Goal: Information Seeking & Learning: Understand process/instructions

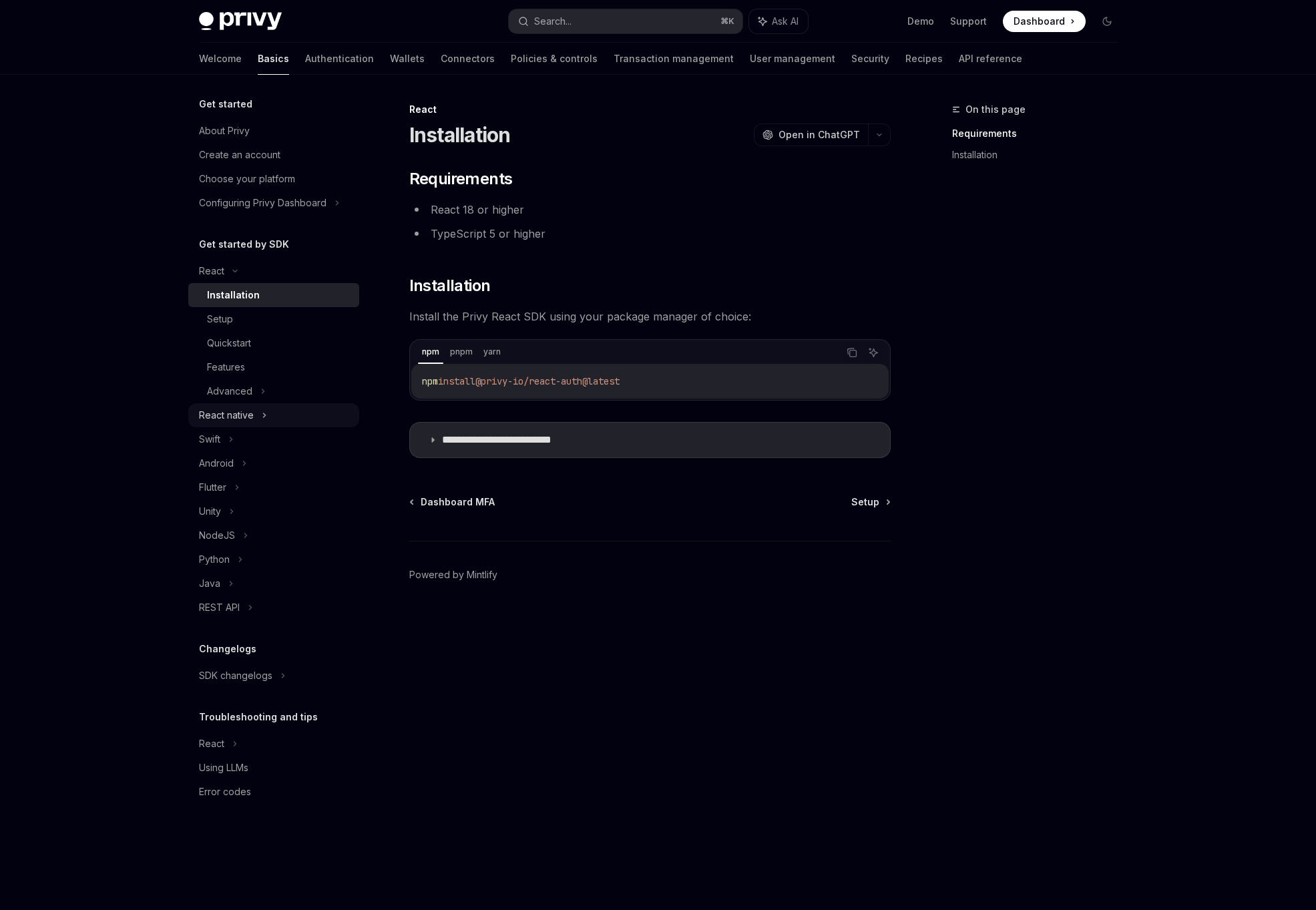
click at [247, 419] on div "React native" at bounding box center [226, 415] width 55 height 16
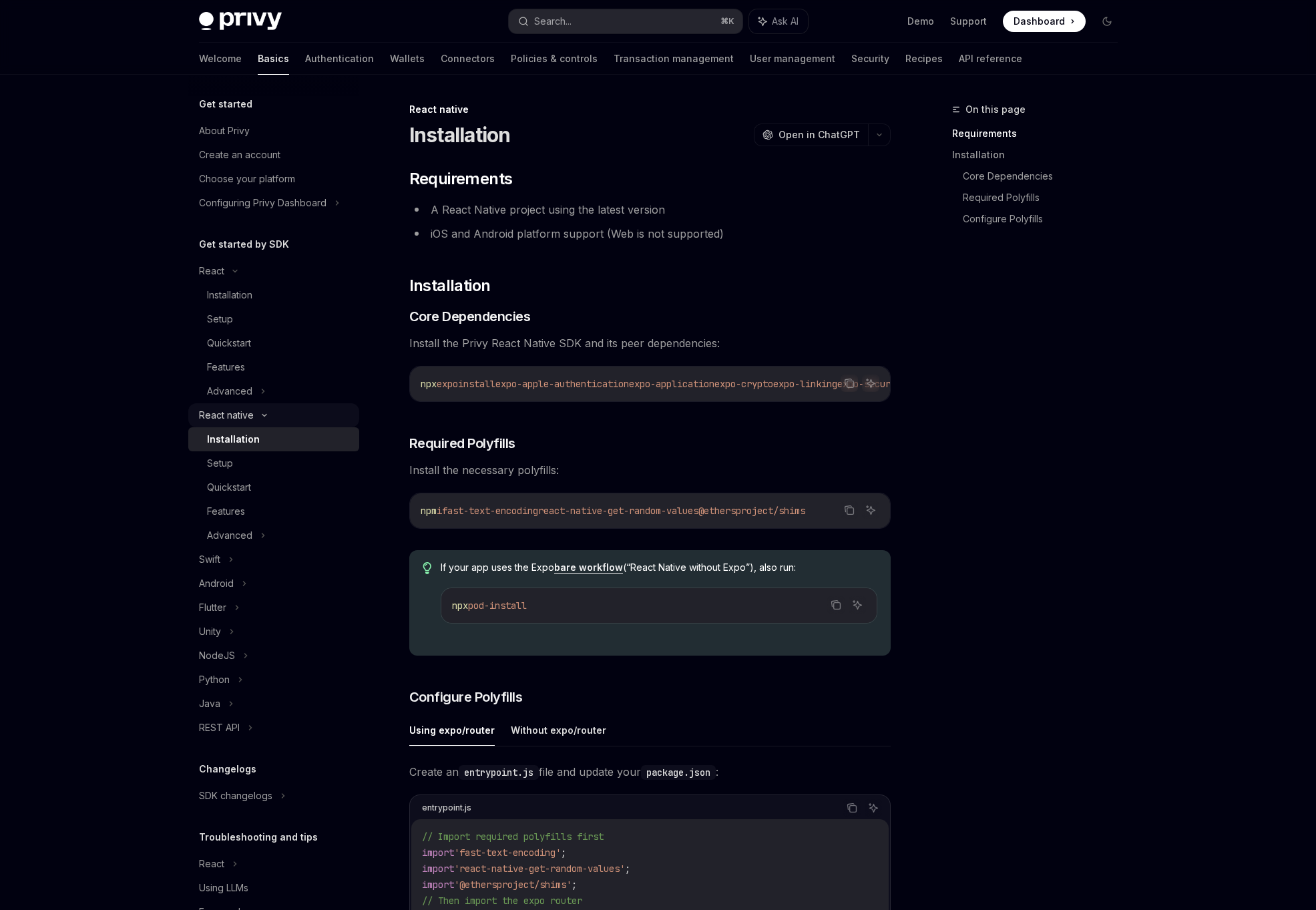
click at [261, 410] on div "React native" at bounding box center [274, 415] width 171 height 24
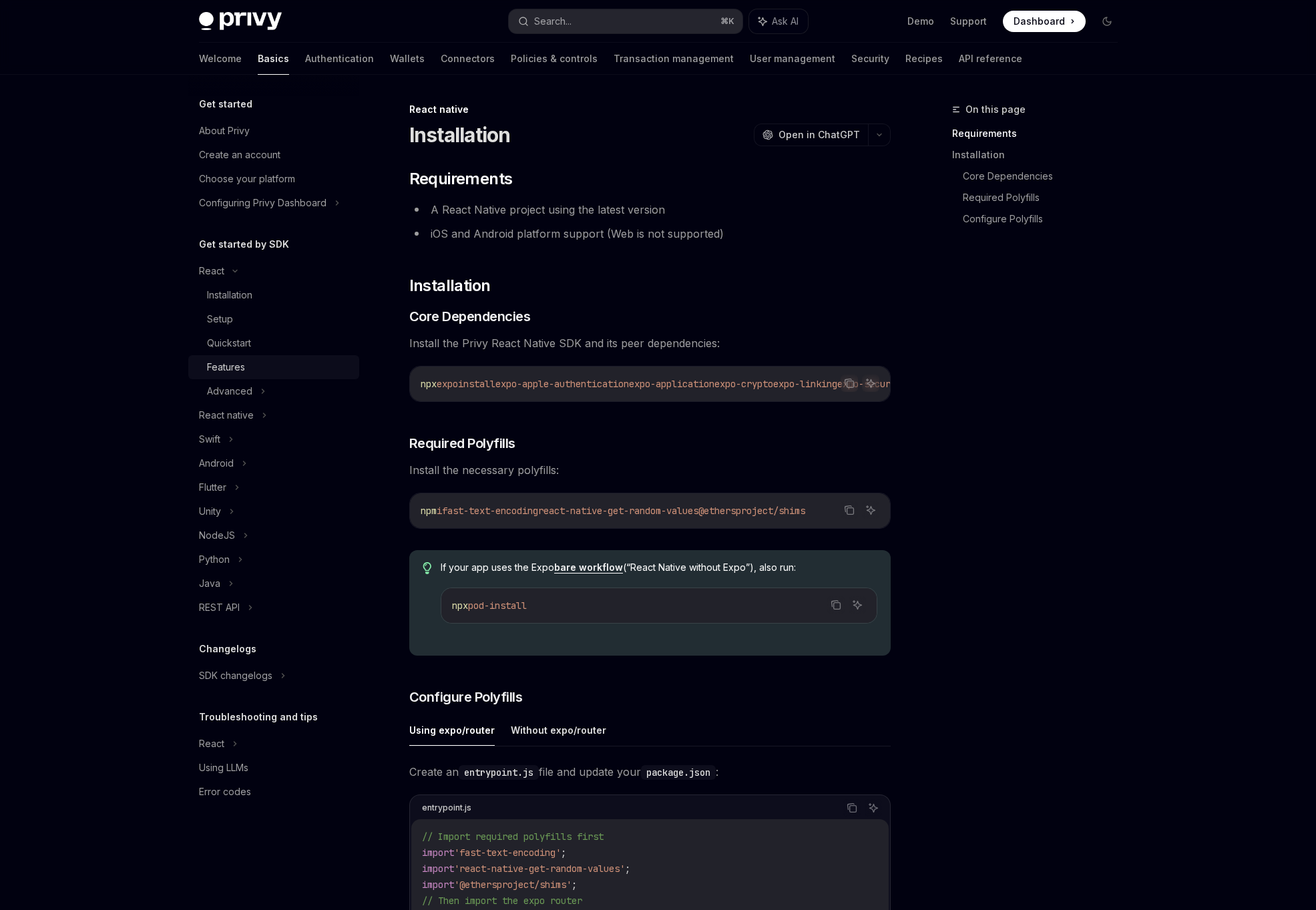
click at [254, 361] on div "Features" at bounding box center [279, 367] width 144 height 16
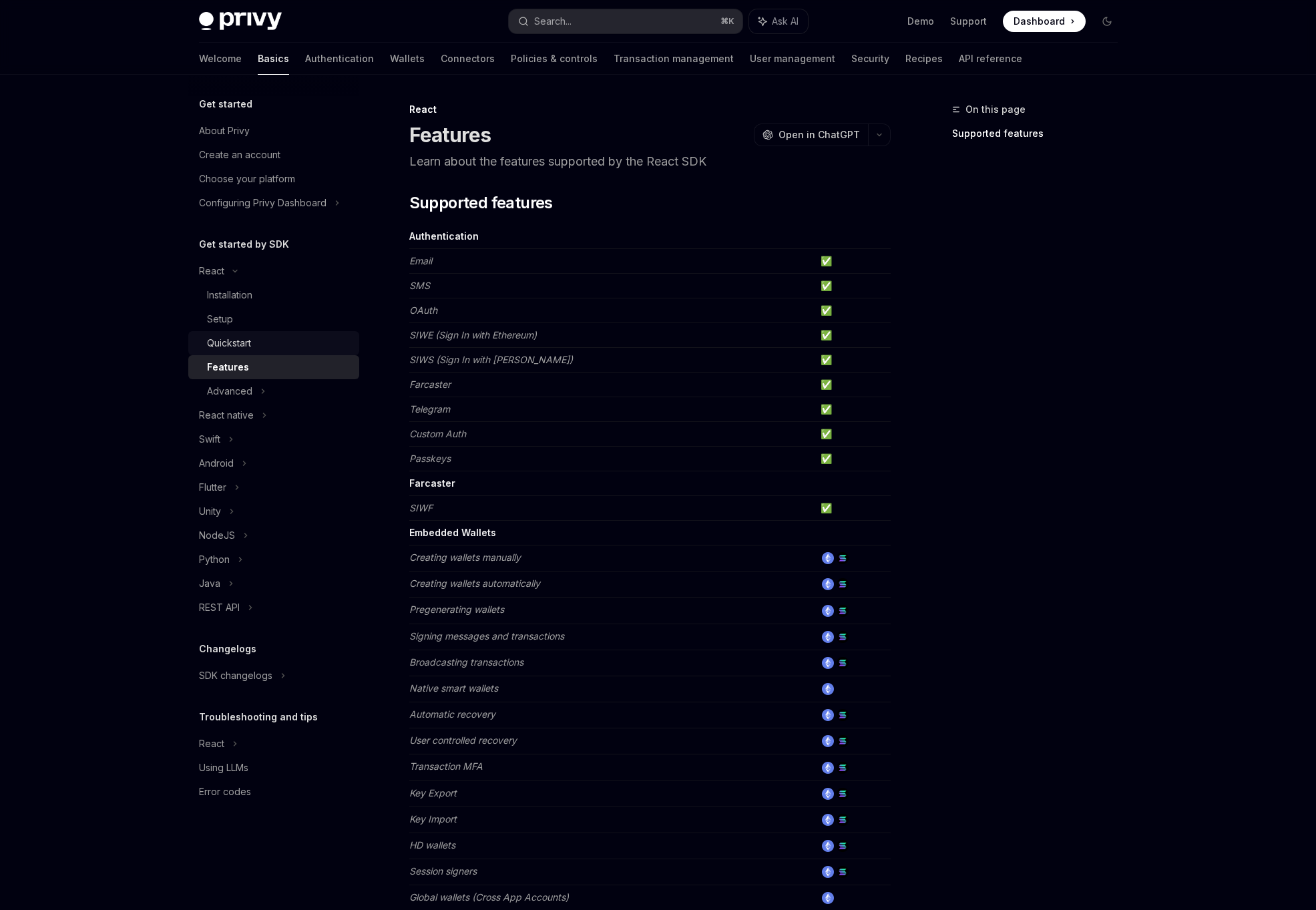
click at [238, 335] on link "Quickstart" at bounding box center [274, 342] width 171 height 24
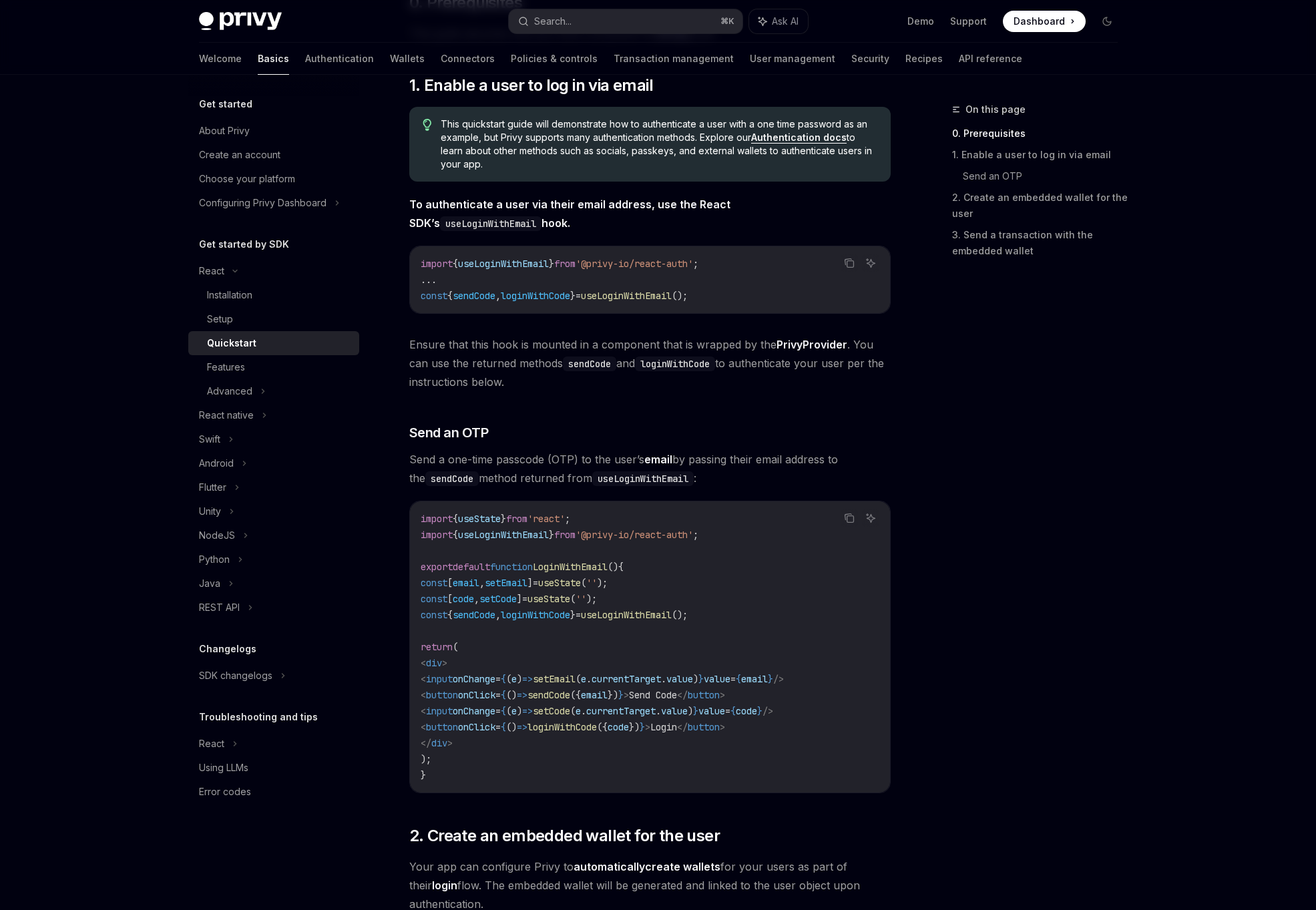
scroll to position [476, 0]
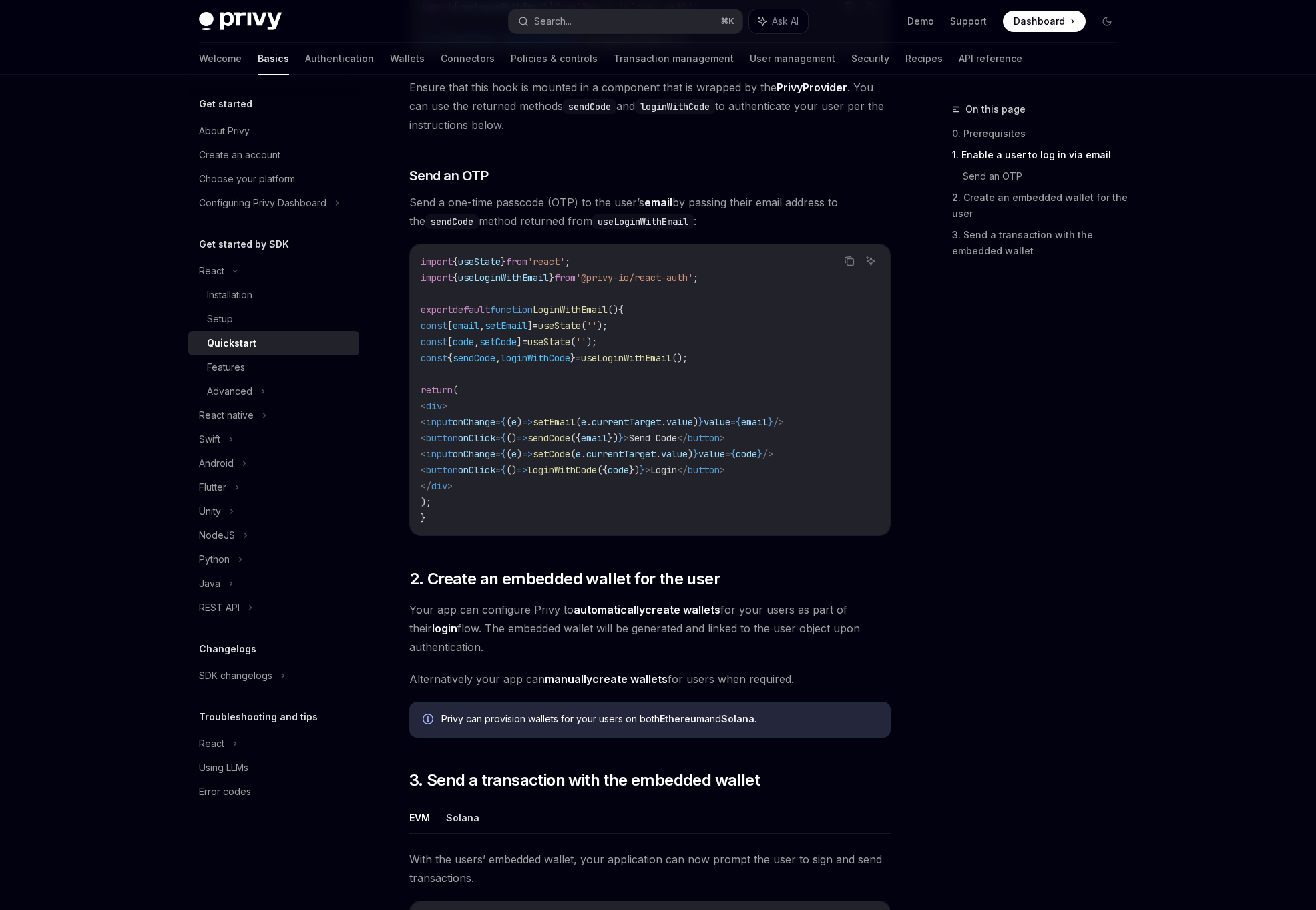
click at [602, 399] on code "import { useState } from 'react' ; import { useLoginWithEmail } from '@privy-io…" at bounding box center [650, 390] width 459 height 272
click at [570, 440] on span "sendCode" at bounding box center [549, 438] width 43 height 12
click at [602, 462] on code "import { useState } from 'react' ; import { useLoginWithEmail } from '@privy-io…" at bounding box center [650, 390] width 459 height 272
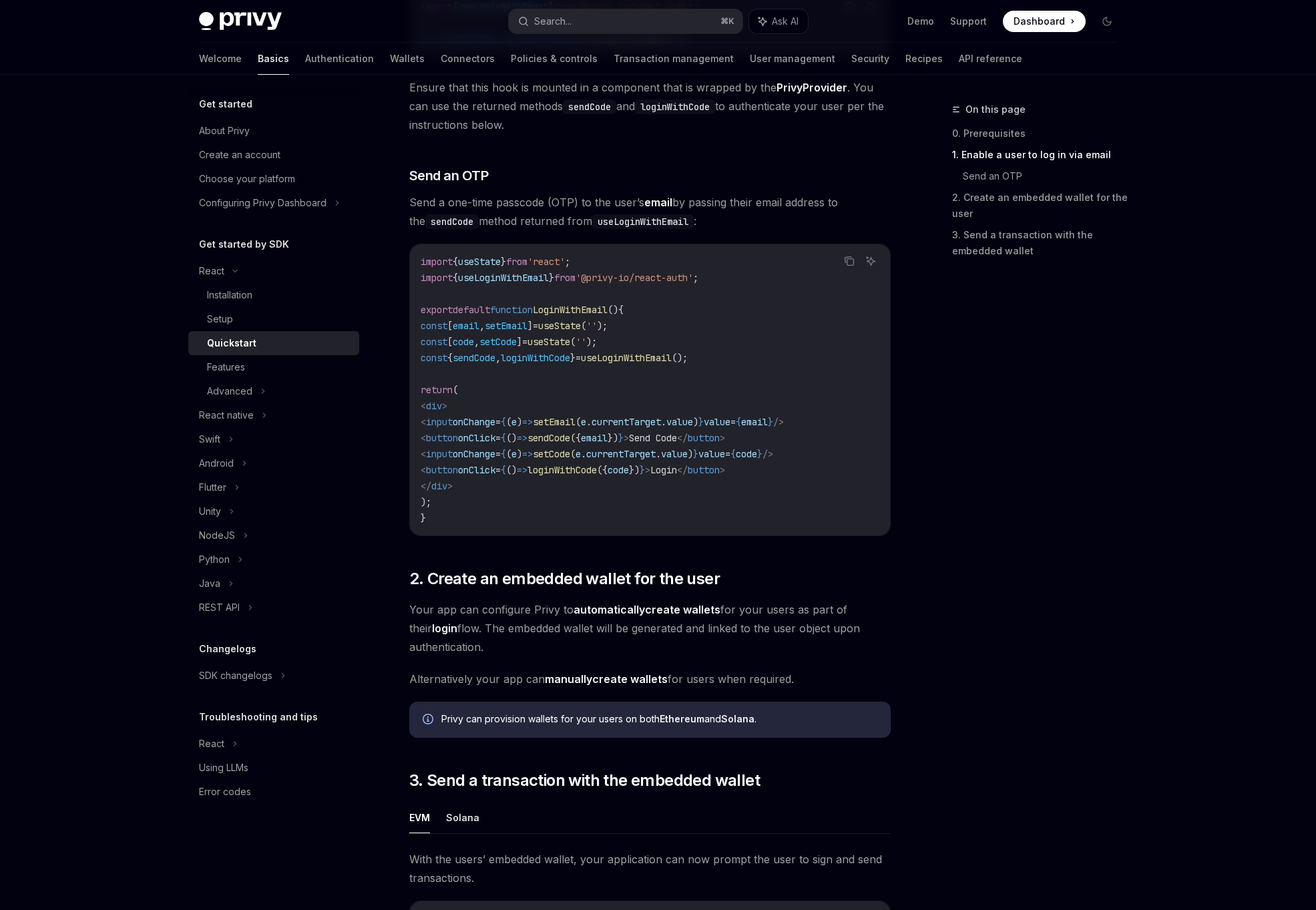
click at [602, 508] on code "import { useState } from 'react' ; import { useLoginWithEmail } from '@privy-io…" at bounding box center [650, 390] width 459 height 272
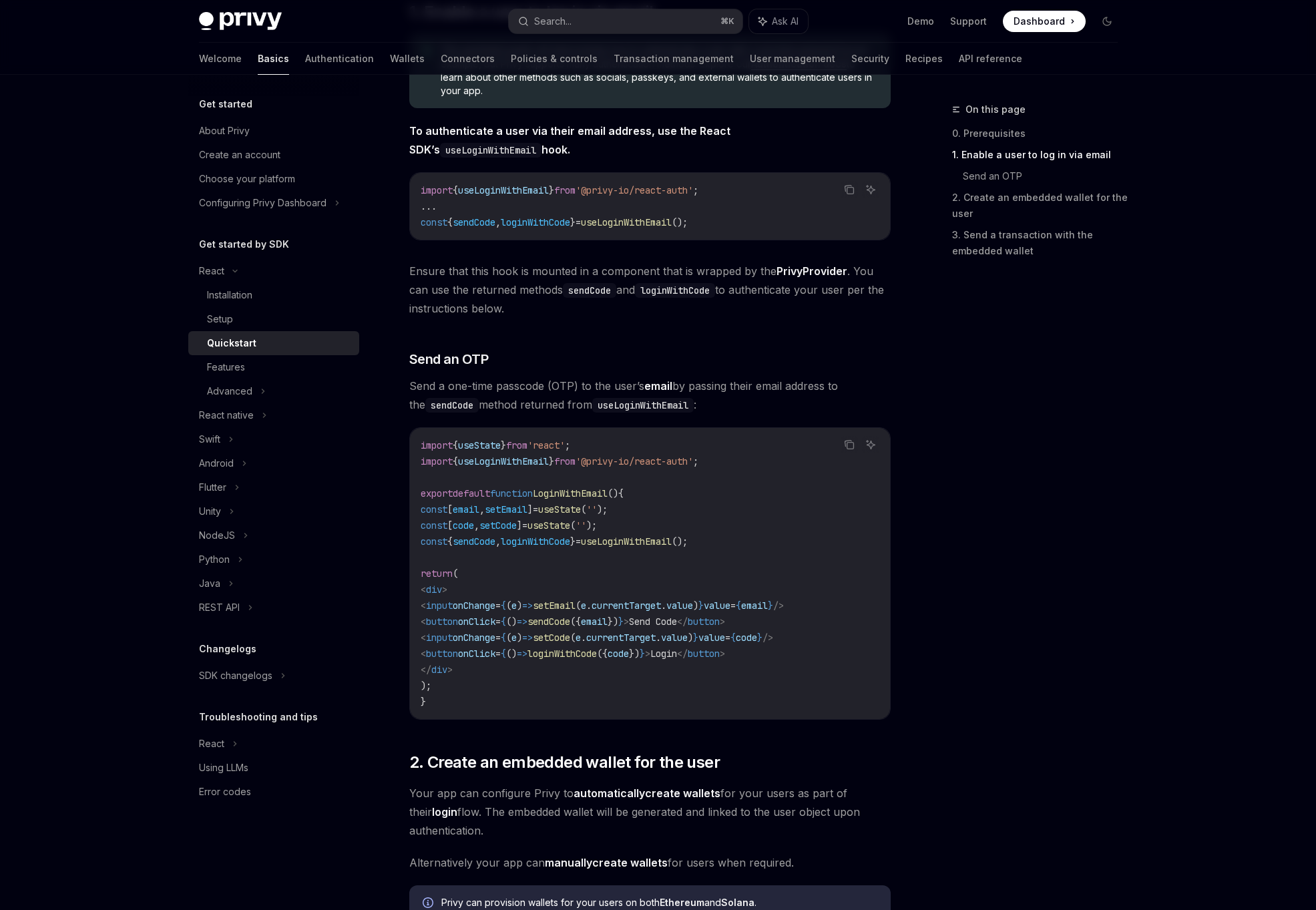
scroll to position [284, 0]
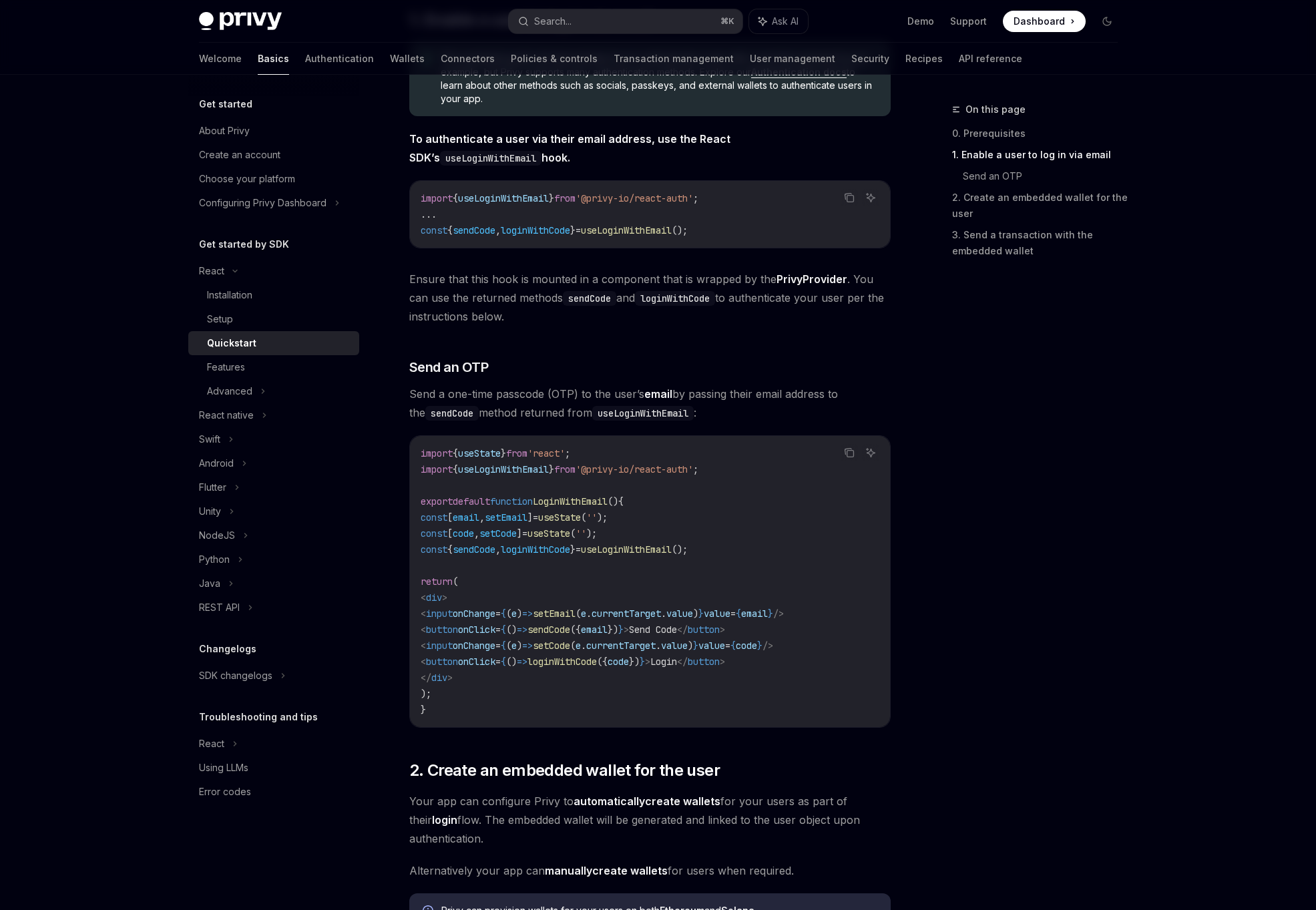
click at [490, 439] on div "import { useState } from 'react' ; import { useLoginWithEmail } from '@privy-io…" at bounding box center [650, 581] width 480 height 291
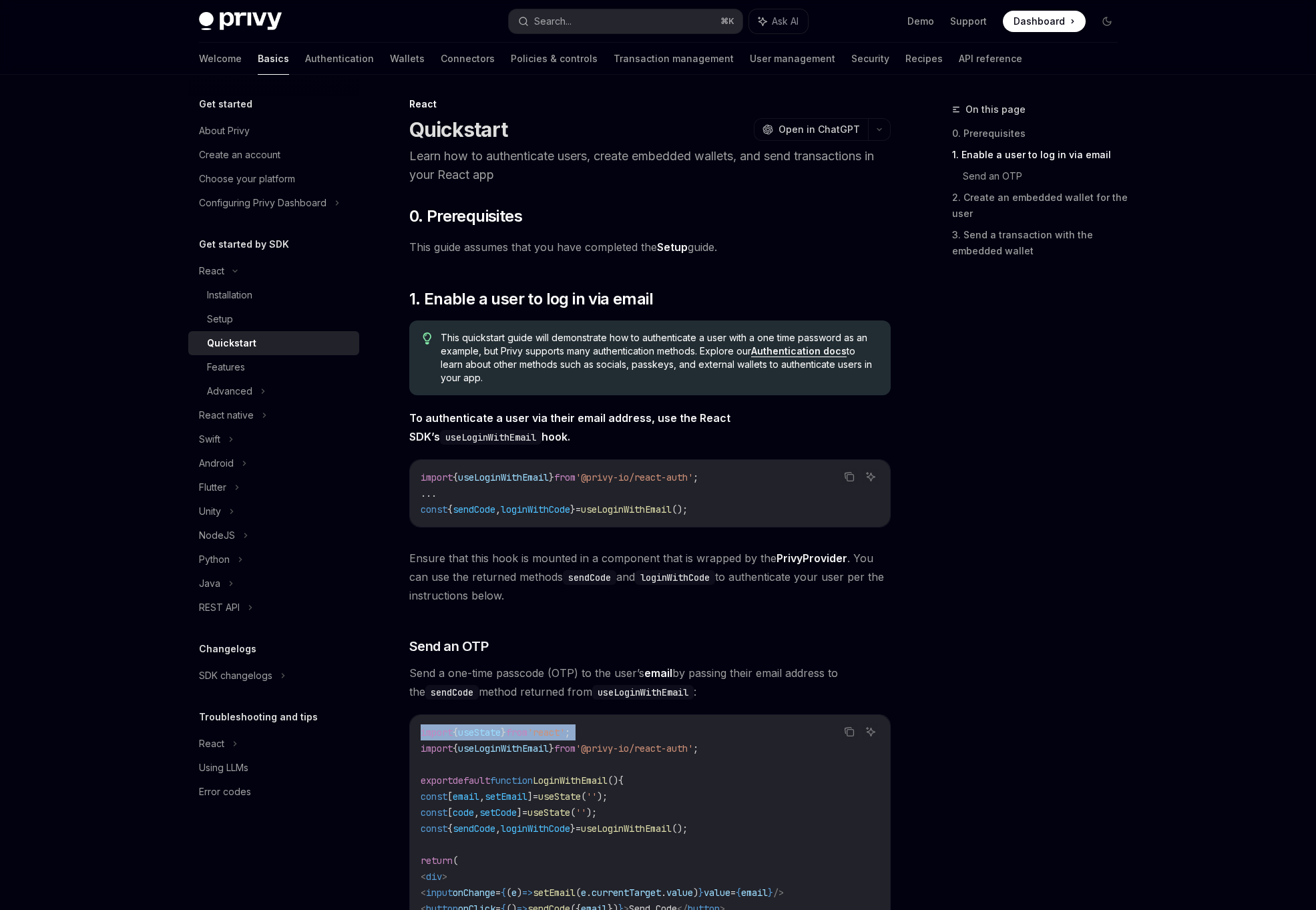
scroll to position [0, 0]
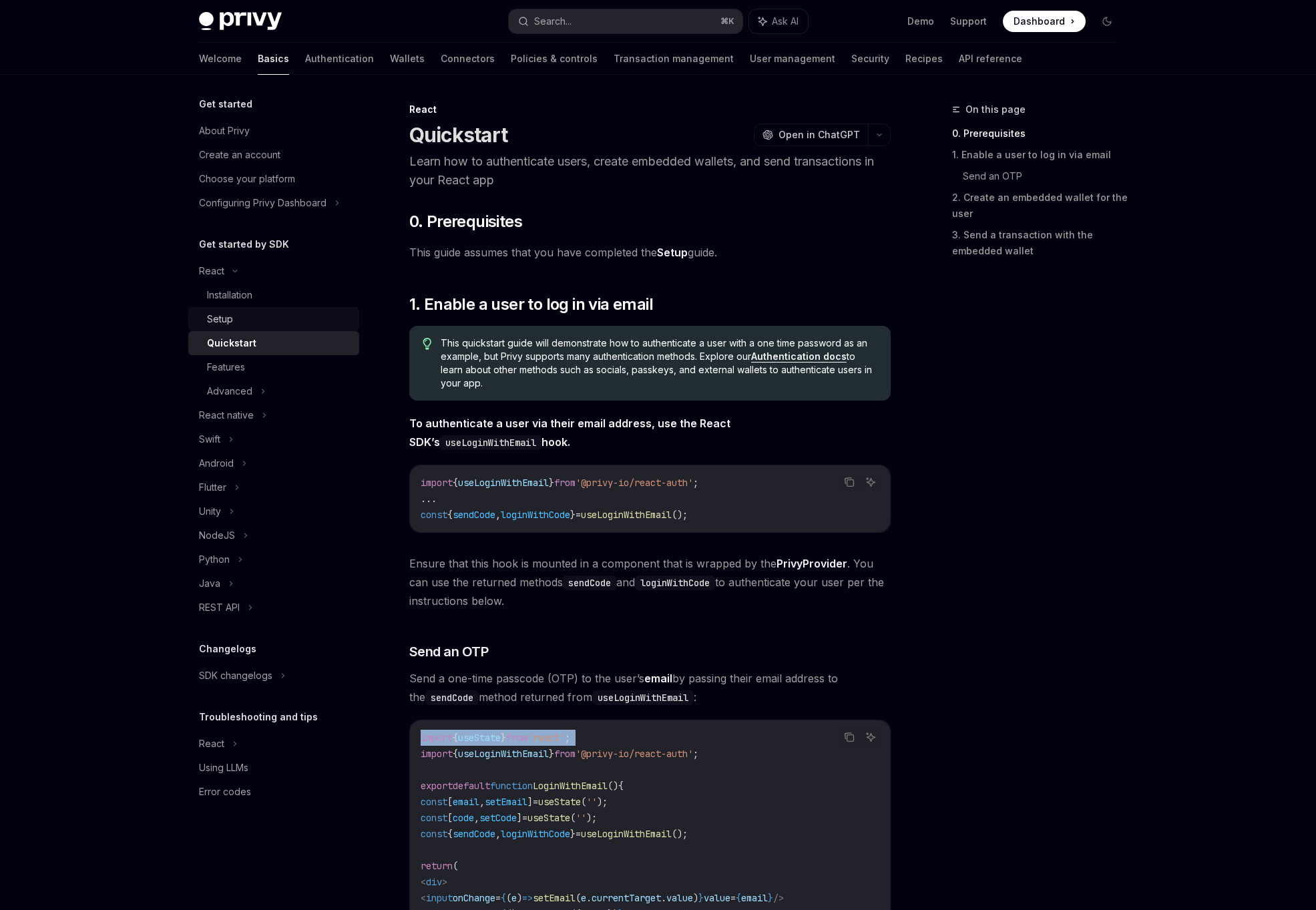
click at [245, 313] on div "Setup" at bounding box center [279, 319] width 144 height 16
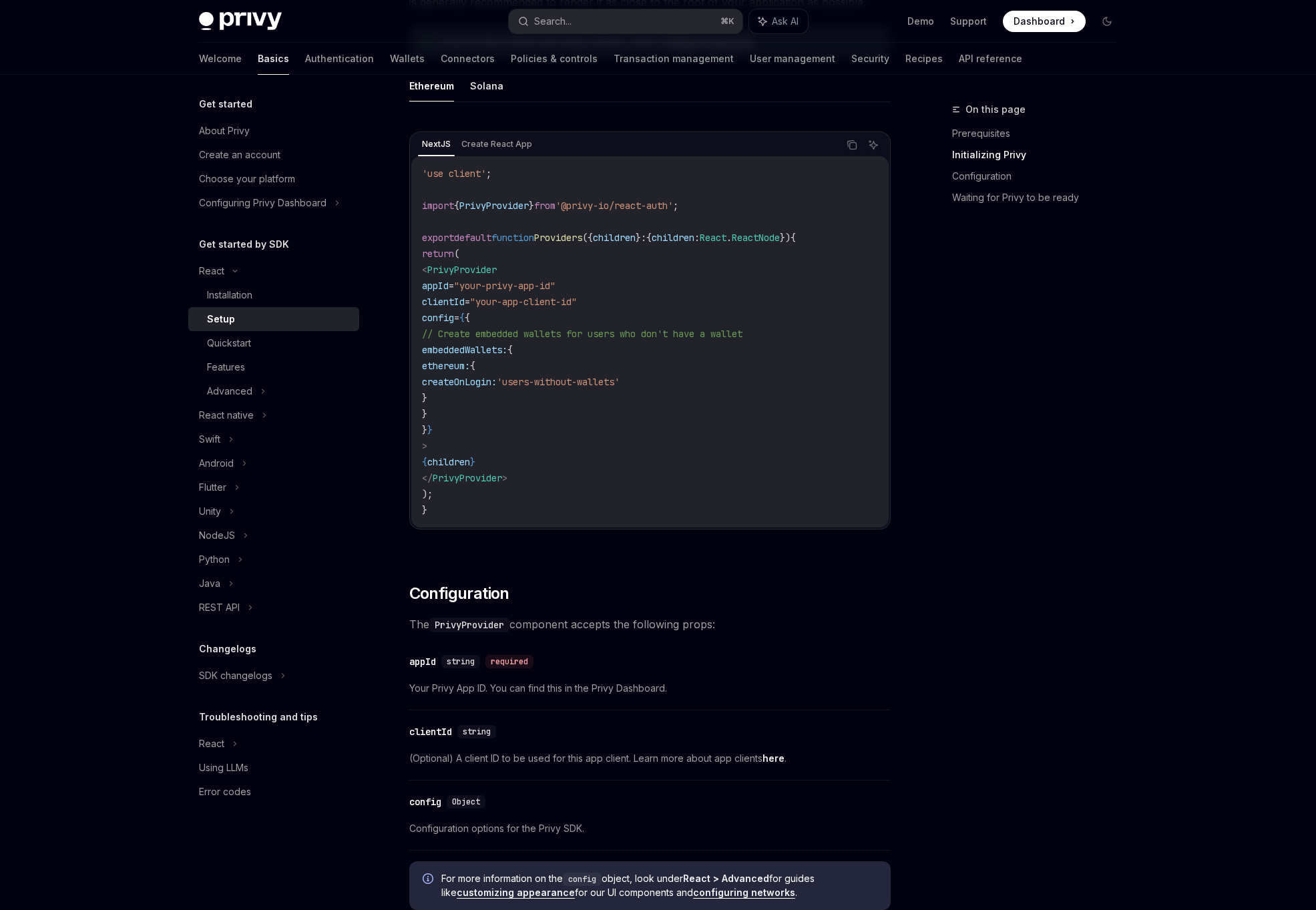
scroll to position [422, 0]
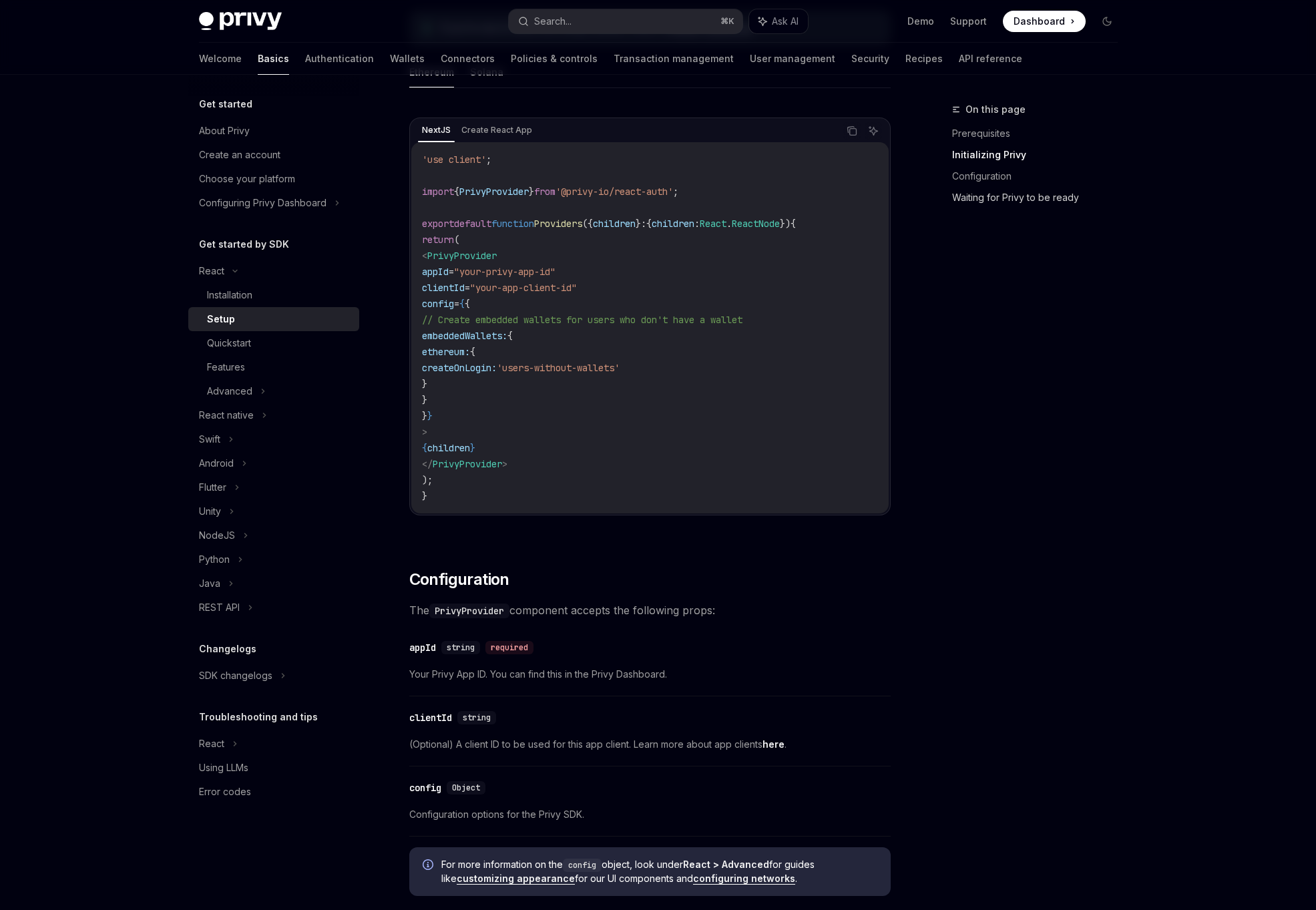
click at [1026, 195] on link "Waiting for Privy to be ready" at bounding box center [1040, 198] width 177 height 21
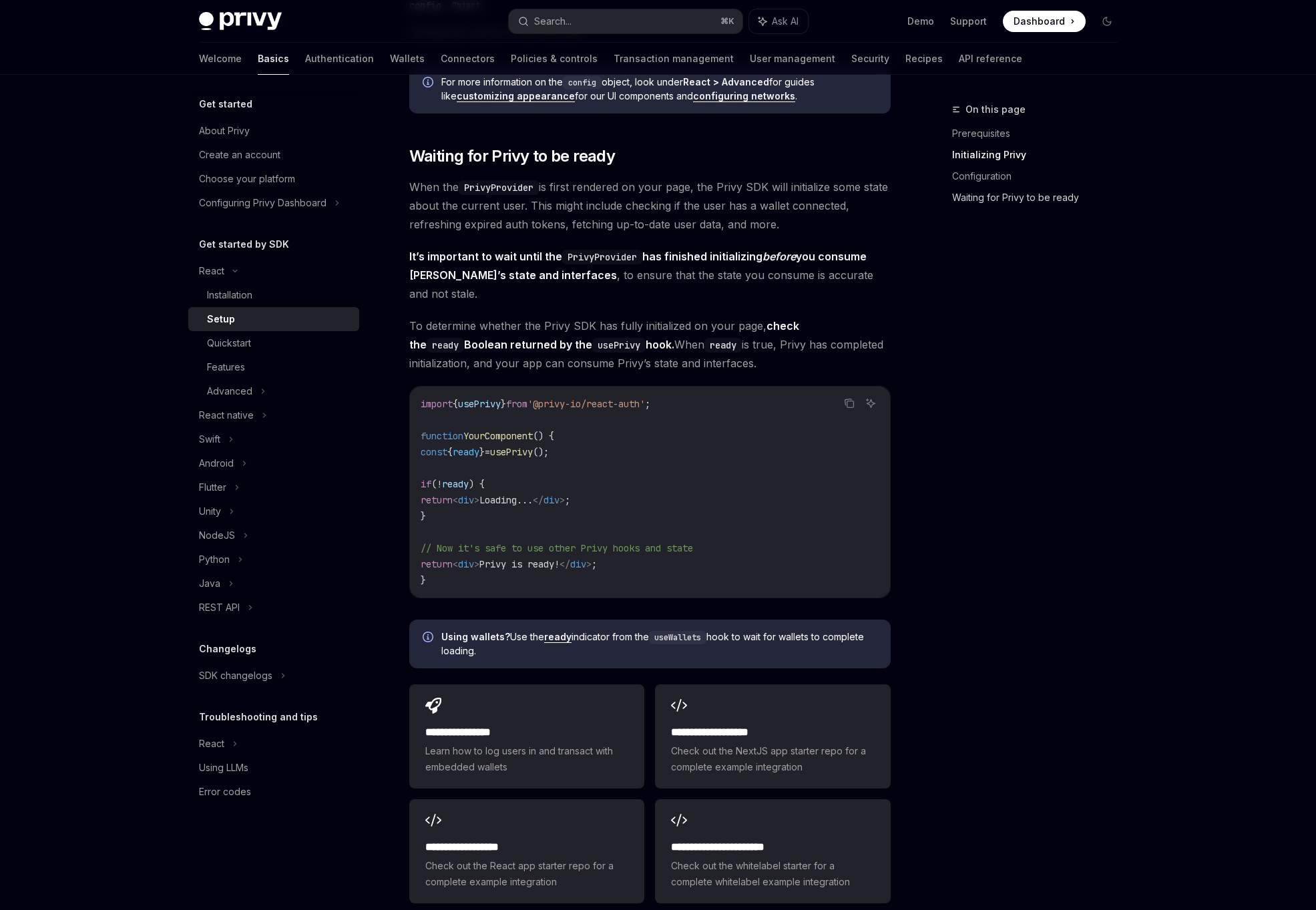
scroll to position [1248, 0]
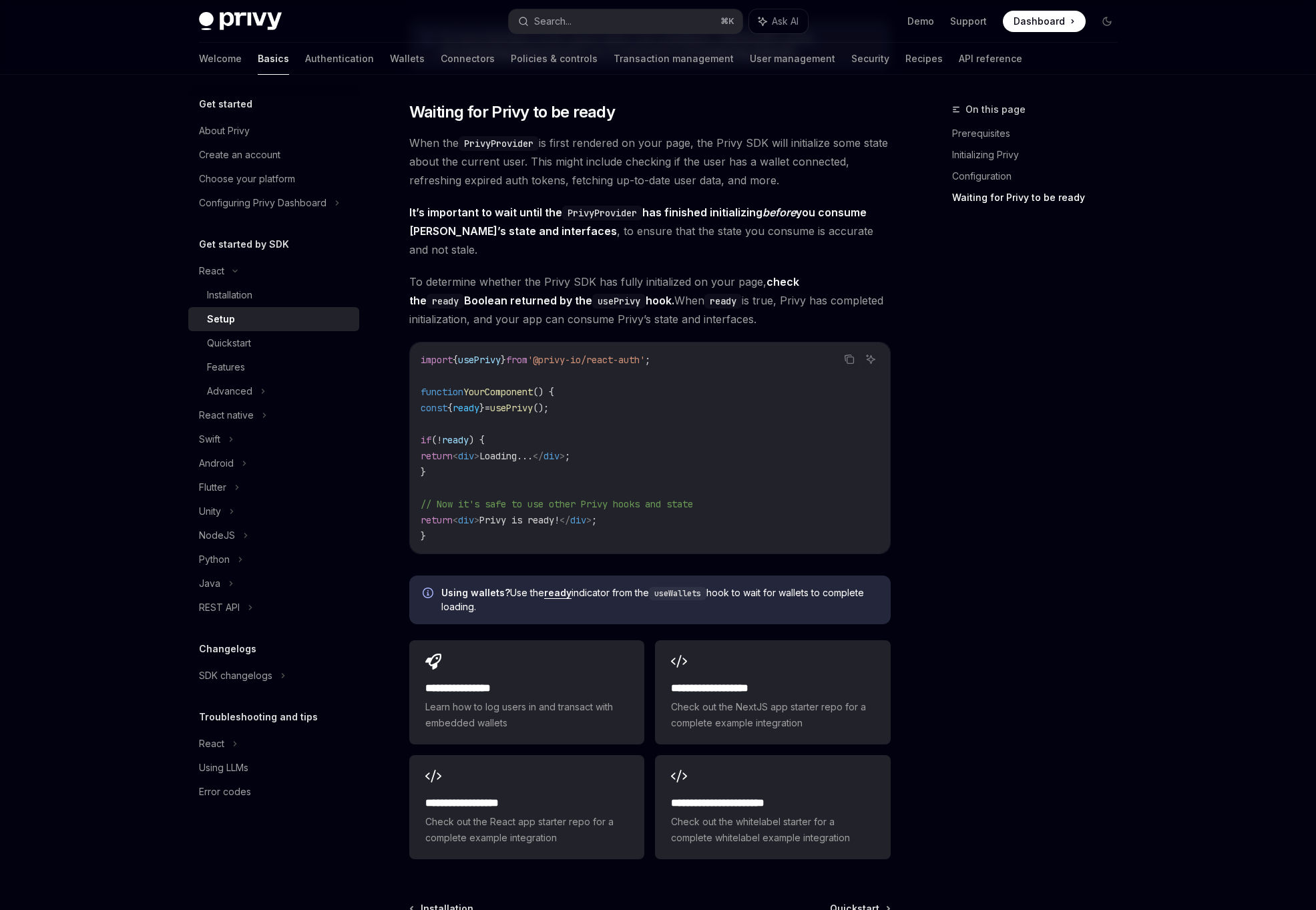
click at [579, 498] on span "// Now it's safe to use other Privy hooks and state" at bounding box center [556, 504] width 272 height 12
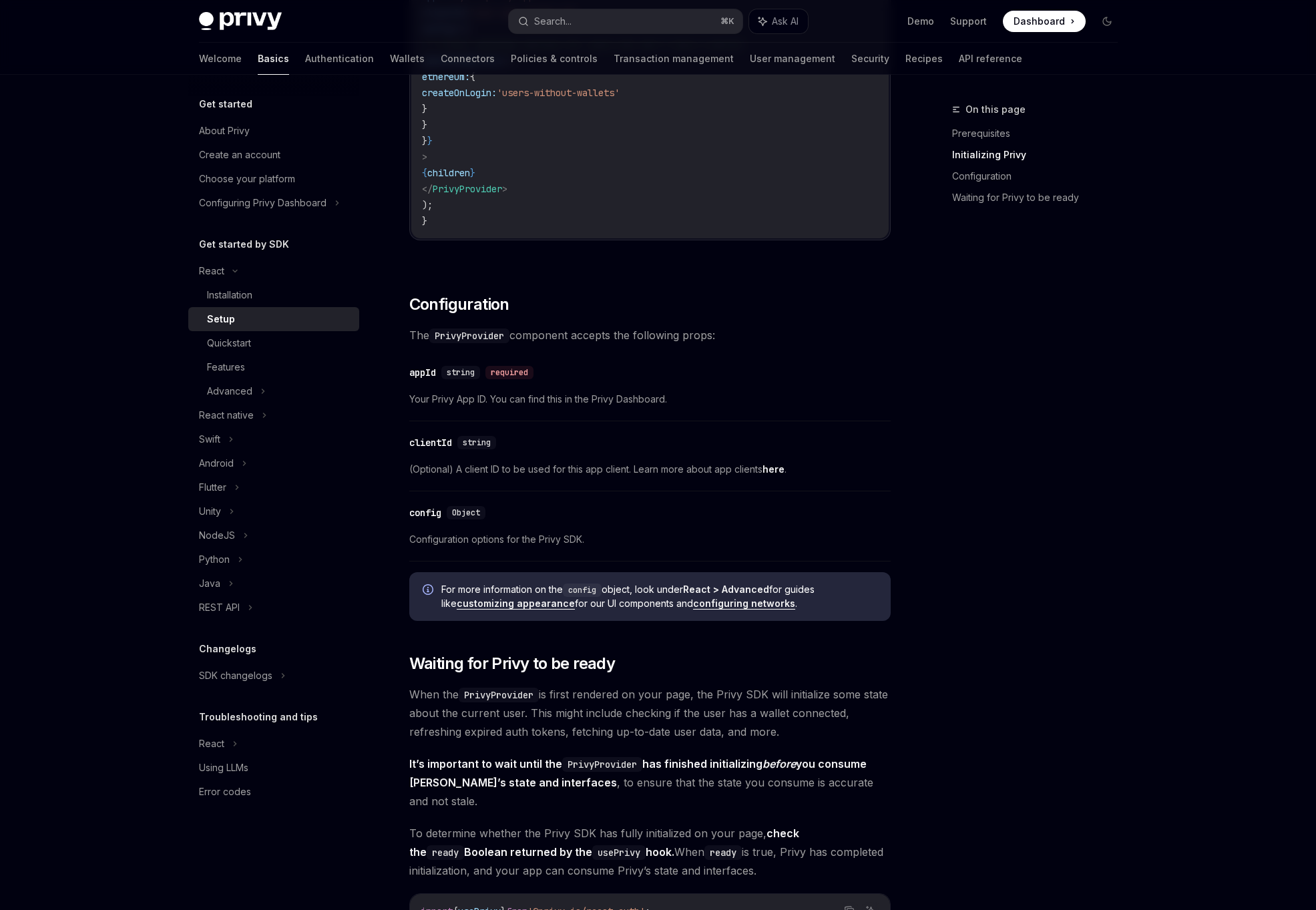
scroll to position [696, 0]
click at [586, 742] on div "​ Prerequisites Before you begin, make sure you have set up your Privy app and …" at bounding box center [650, 444] width 481 height 1944
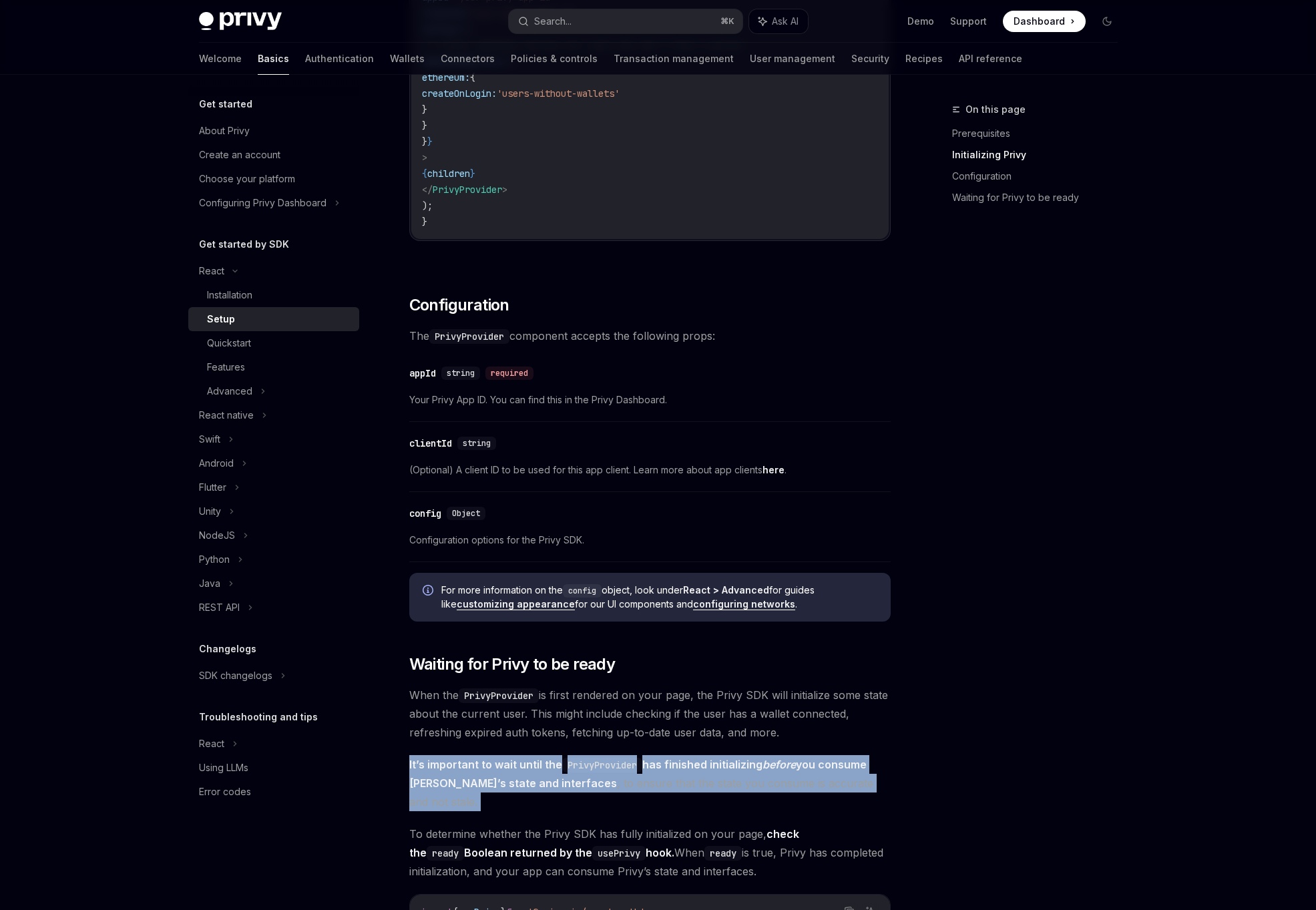
click at [641, 717] on span "When the PrivyProvider is first rendered on your page, the Privy SDK will initi…" at bounding box center [650, 713] width 481 height 56
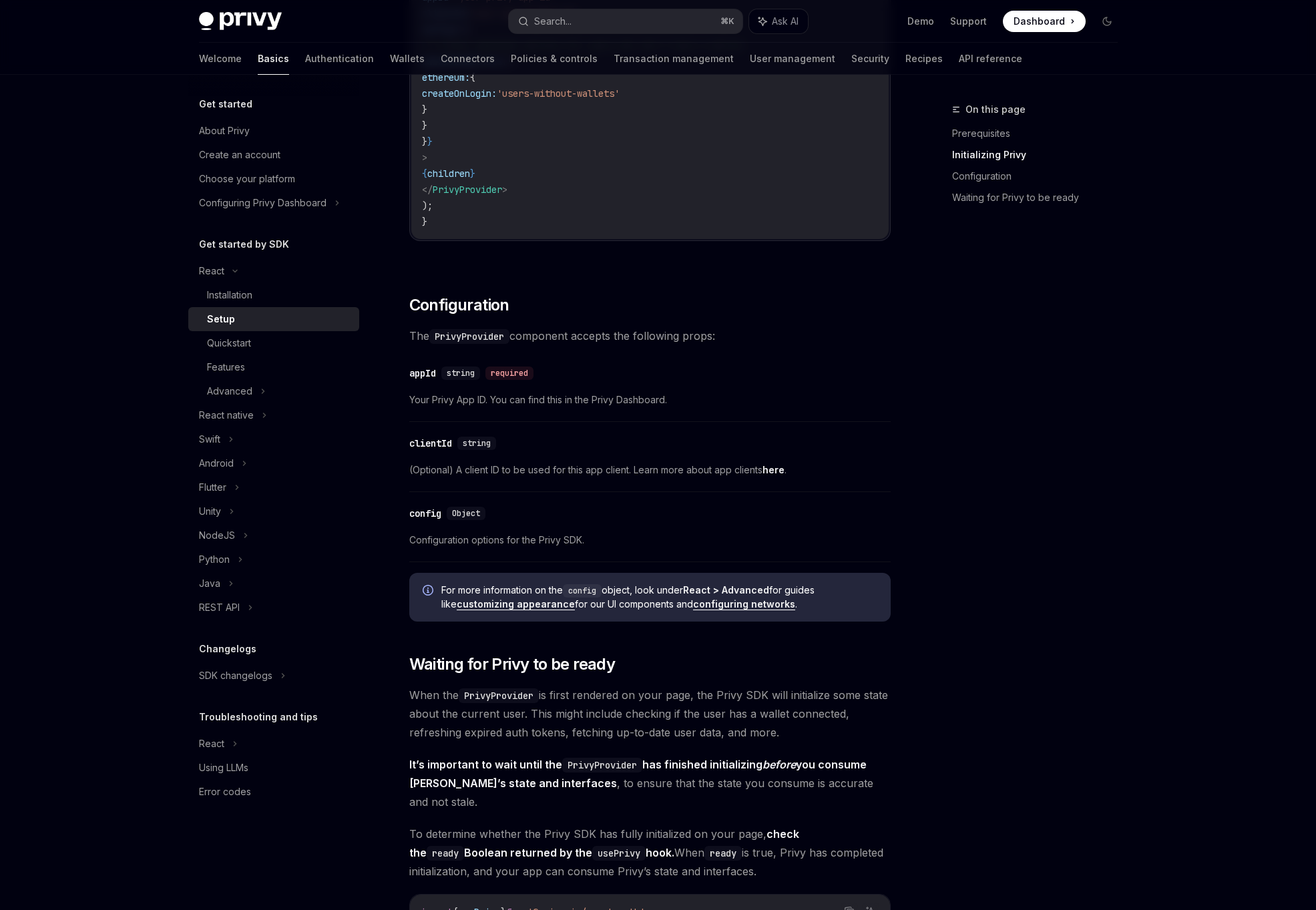
click at [641, 717] on span "When the PrivyProvider is first rendered on your page, the Privy SDK will initi…" at bounding box center [650, 713] width 481 height 56
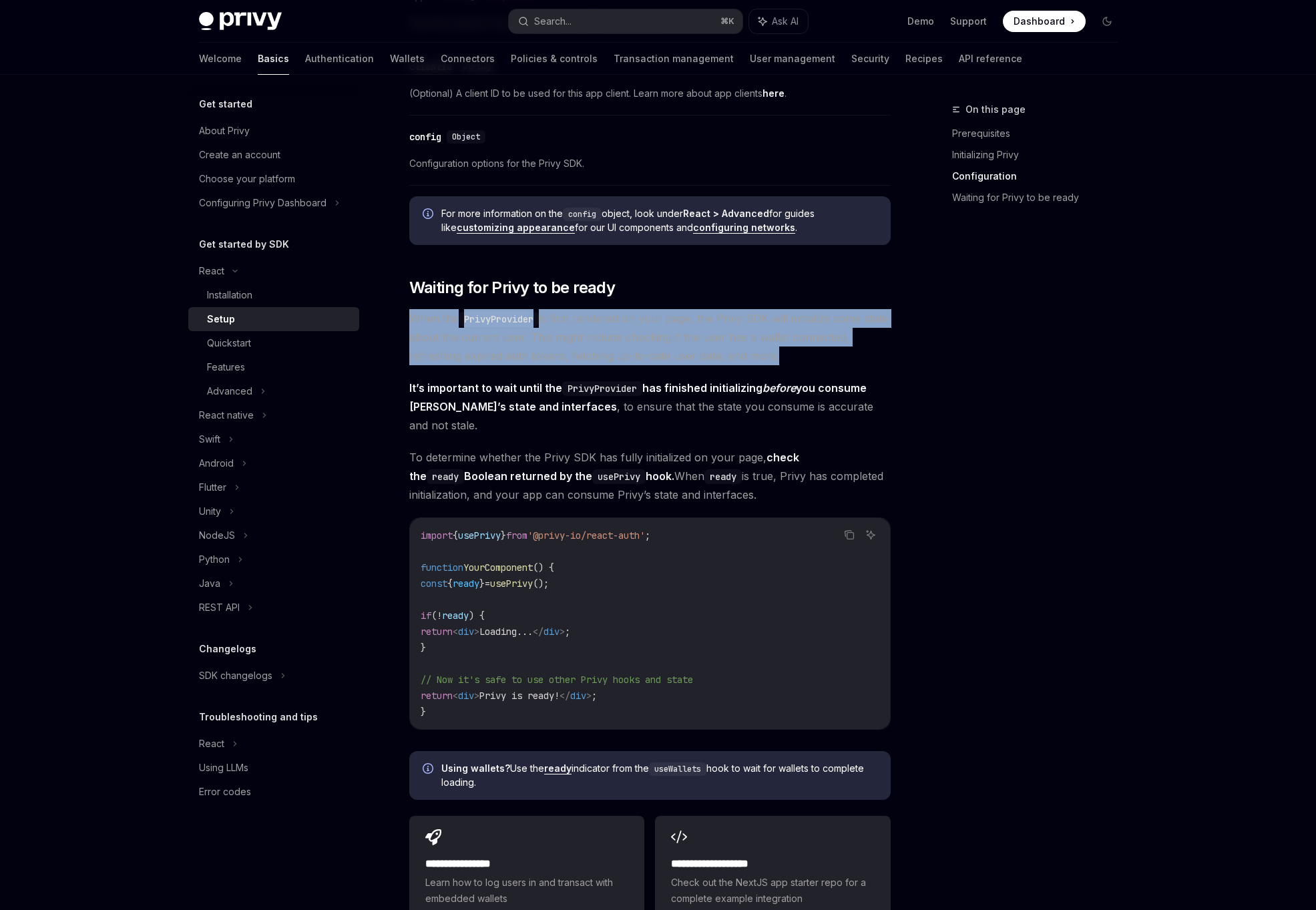
scroll to position [1116, 0]
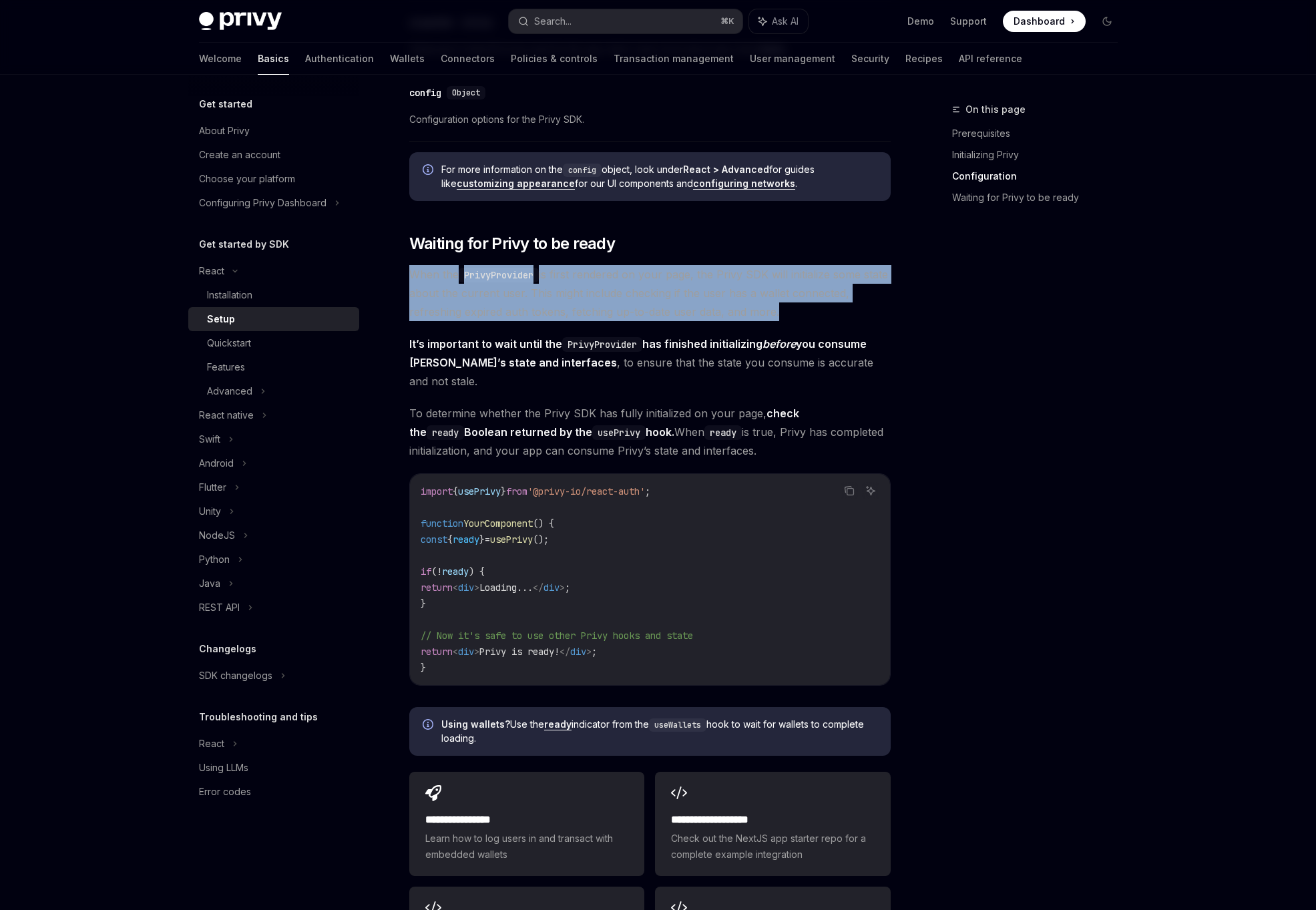
click at [526, 485] on span "from" at bounding box center [517, 491] width 21 height 12
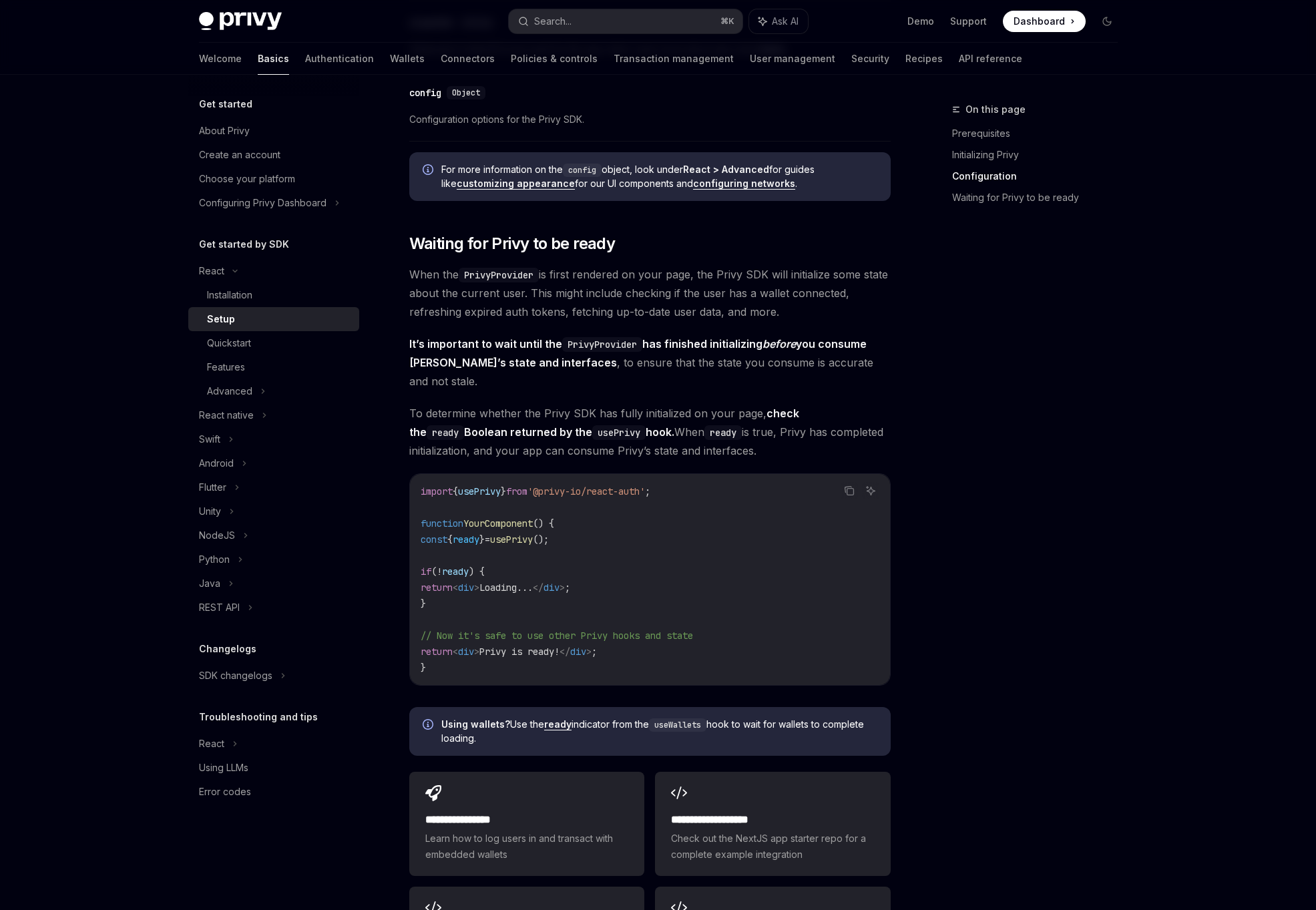
click at [526, 485] on span "from" at bounding box center [517, 491] width 21 height 12
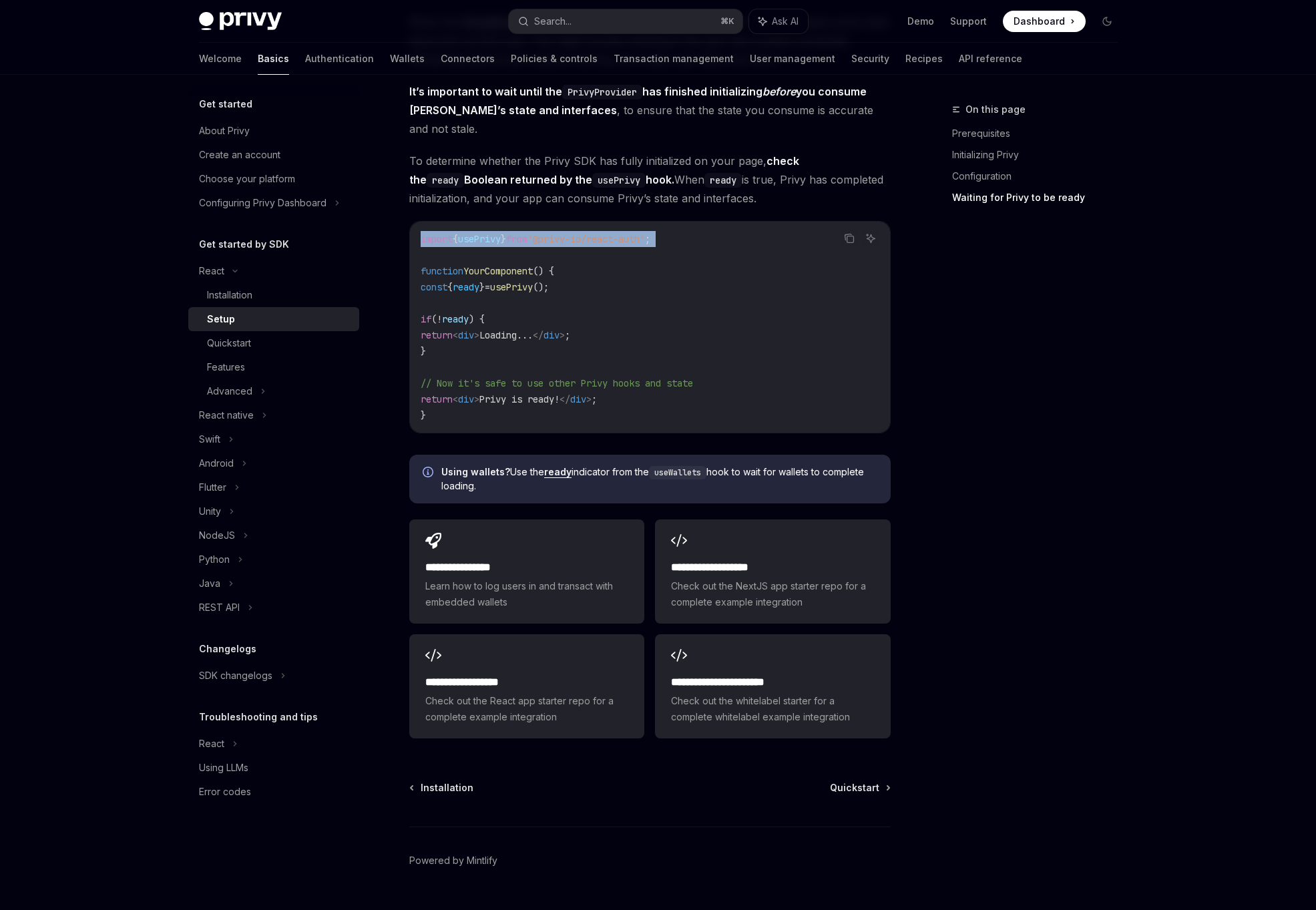
scroll to position [1382, 0]
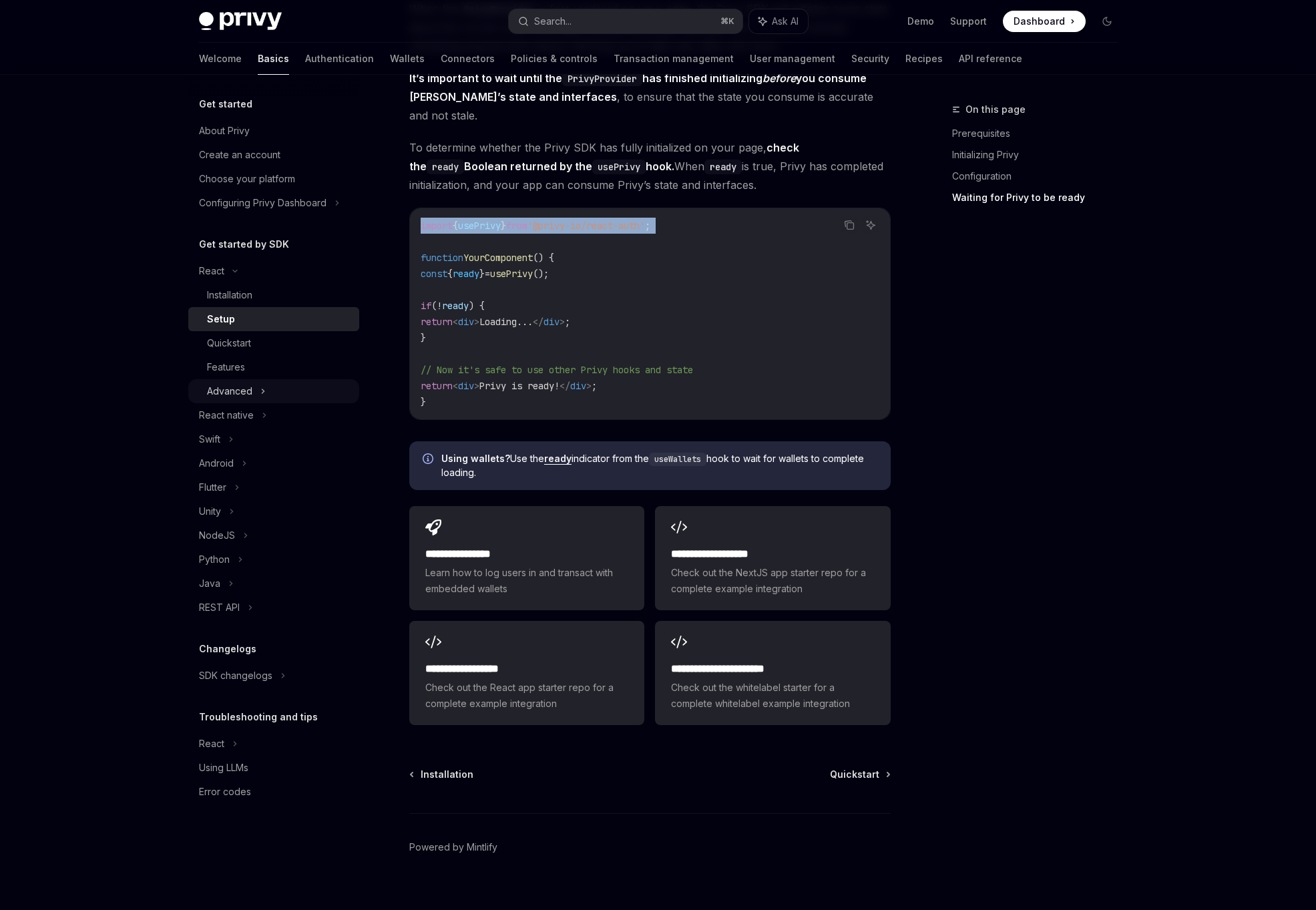
click at [237, 387] on div "Advanced" at bounding box center [229, 390] width 45 height 16
type textarea "*"
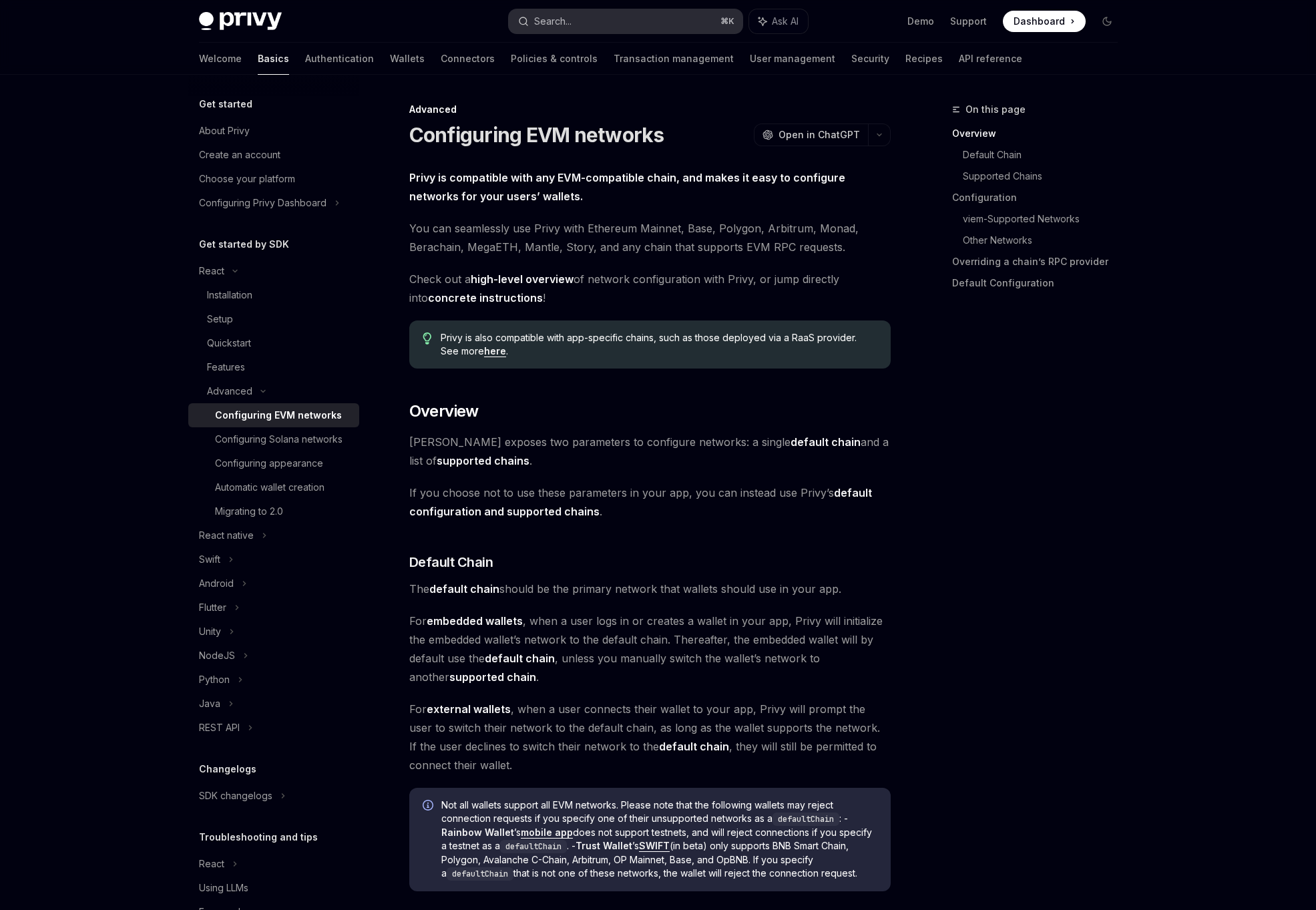
click at [619, 21] on button "Search... ⌘ K" at bounding box center [626, 21] width 234 height 24
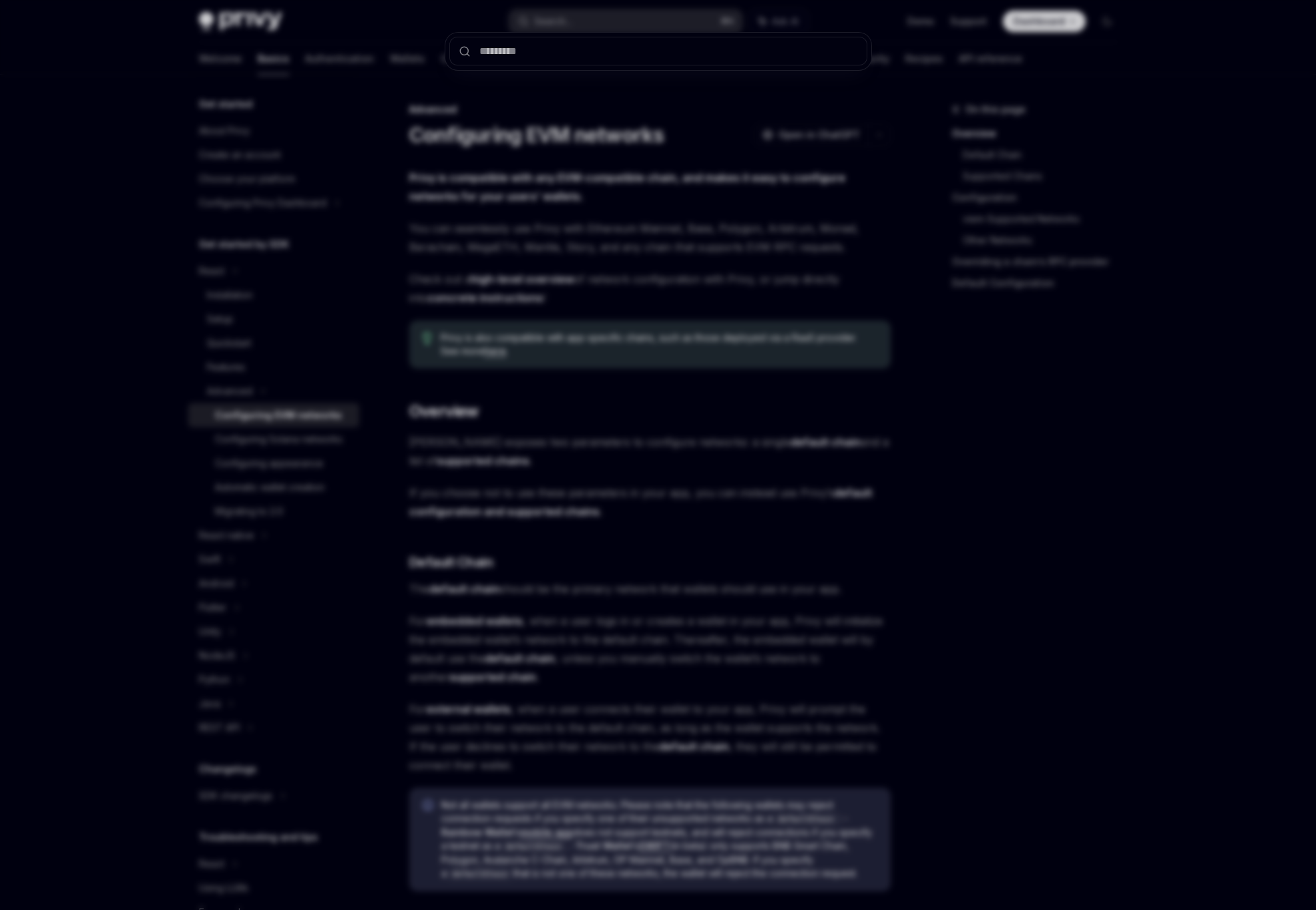
click at [636, 398] on div at bounding box center [658, 455] width 1316 height 910
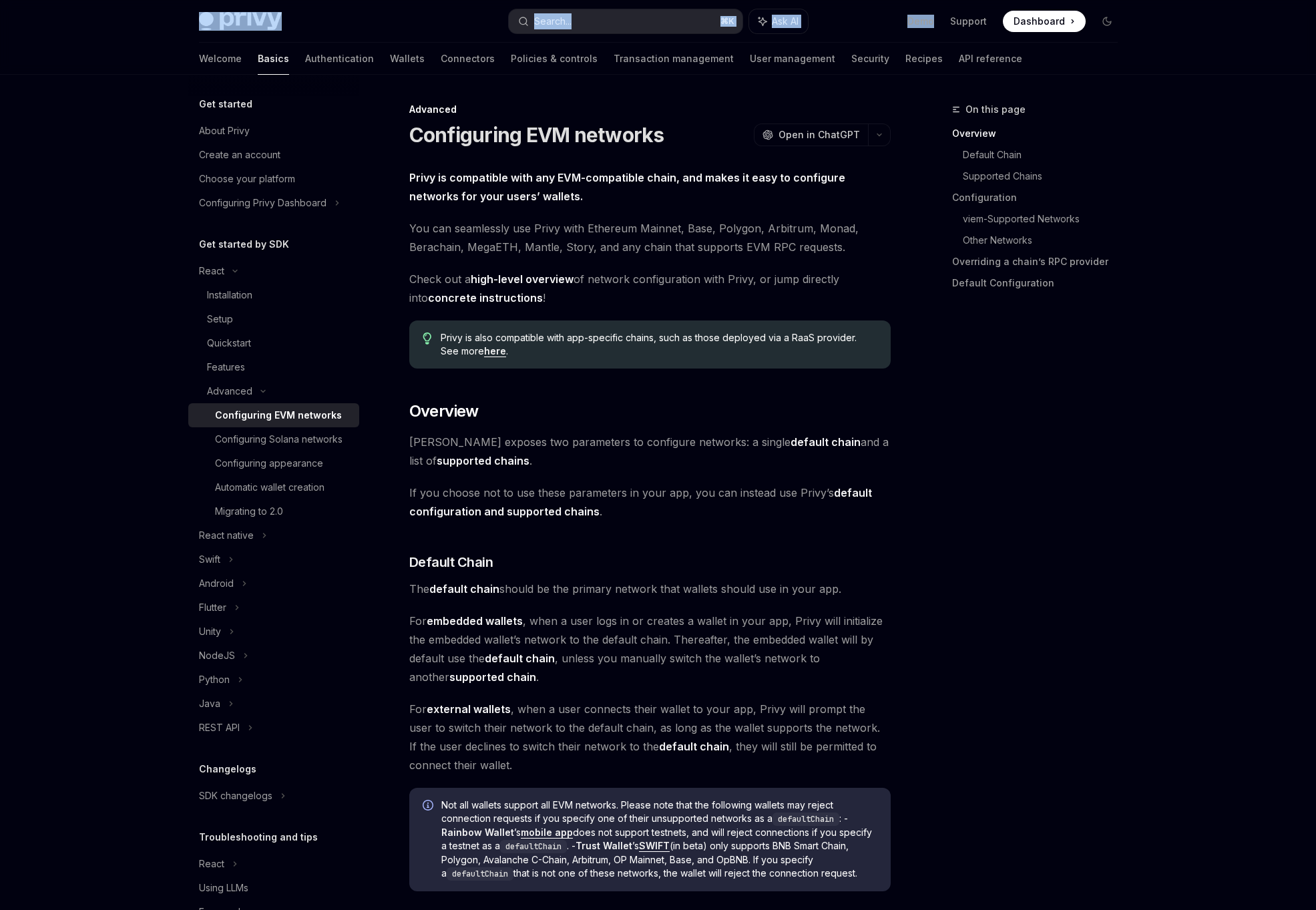
drag, startPoint x: 857, startPoint y: 29, endPoint x: 1201, endPoint y: 22, distance: 344.1
click at [1182, 21] on div "Privy Docs home page Search... ⌘ K Ask AI Demo Support Dashboard Dashboard Sear…" at bounding box center [658, 37] width 1316 height 75
